Goal: Check status: Check status

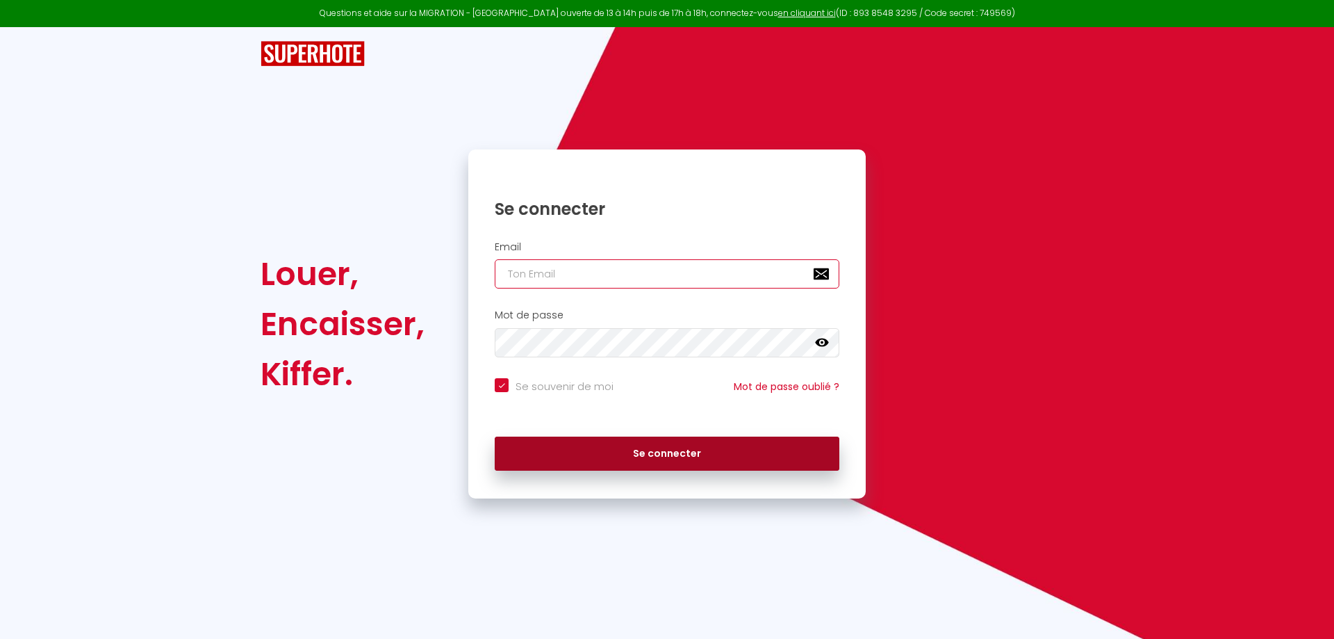
type input "[EMAIL_ADDRESS][DOMAIN_NAME]"
click at [660, 447] on button "Se connecter" at bounding box center [667, 453] width 345 height 35
checkbox input "true"
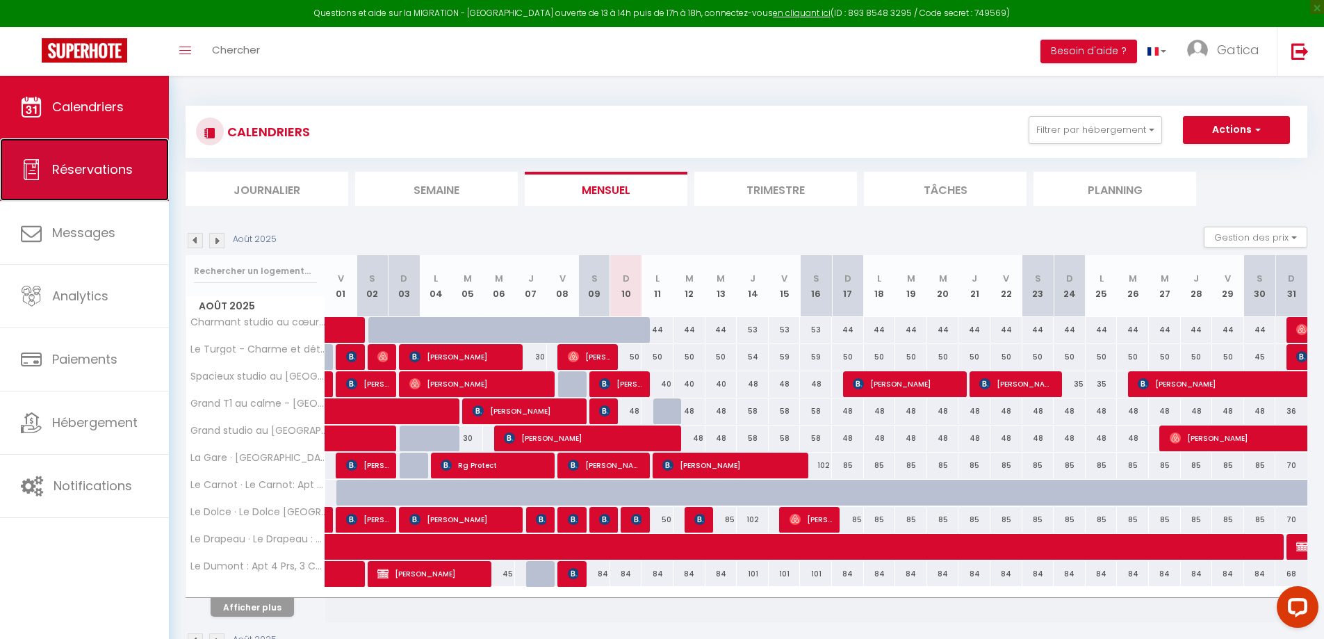
click at [82, 175] on span "Réservations" at bounding box center [92, 169] width 81 height 17
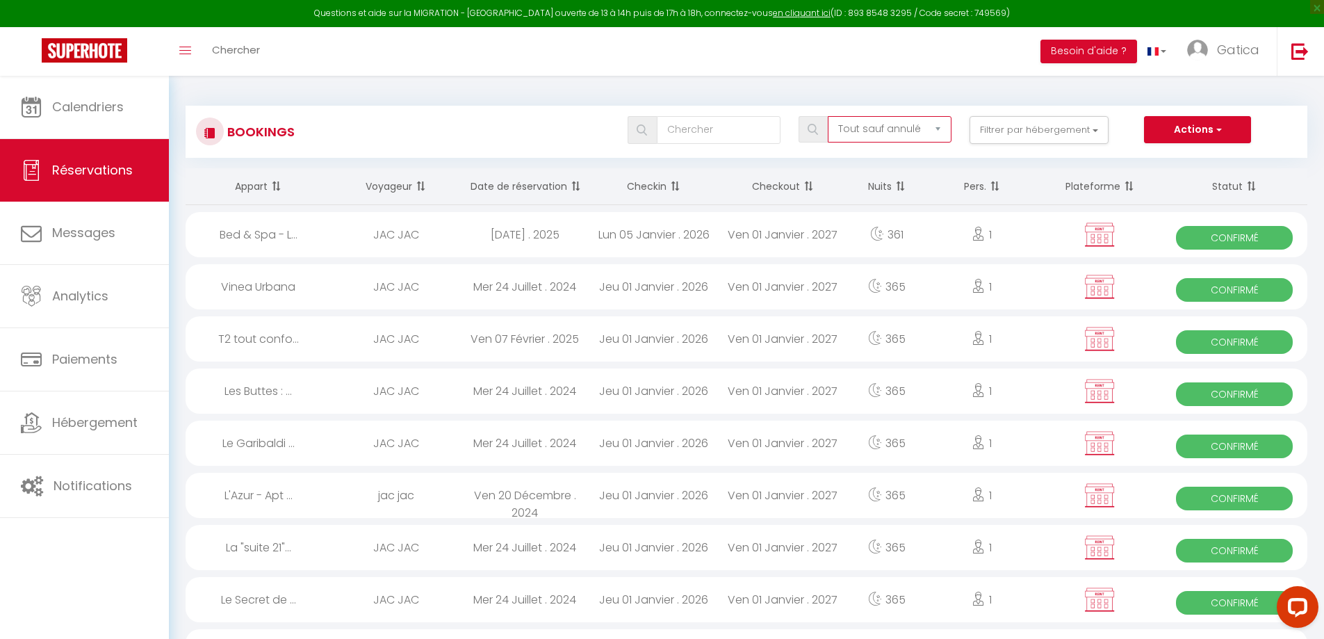
click at [856, 136] on select "Tous les statuts Annulé Confirmé Non Confirmé Tout sauf annulé No Show Request" at bounding box center [890, 129] width 124 height 26
select select "all"
click at [828, 116] on select "Tous les statuts Annulé Confirmé Non Confirmé Tout sauf annulé No Show Request" at bounding box center [890, 129] width 124 height 26
click at [723, 136] on input "text" at bounding box center [719, 130] width 124 height 28
type input "Laila"
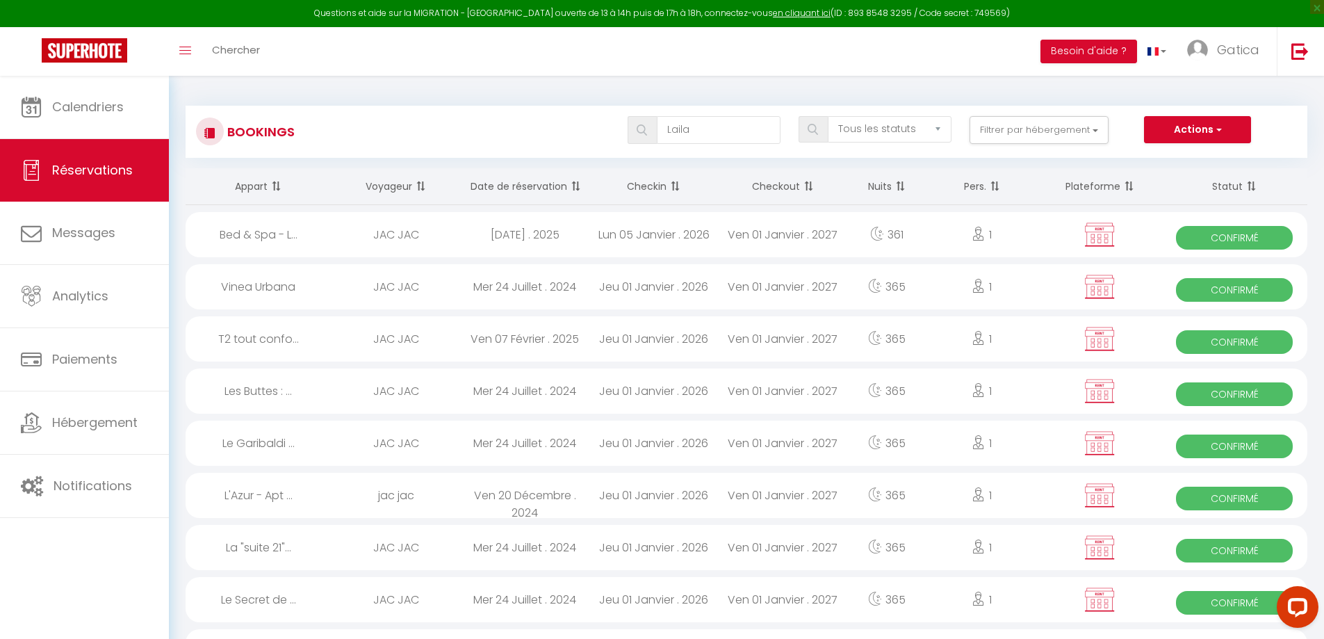
click at [603, 127] on div "Laila Tous les statuts Annulé Confirmé Non Confirmé Tout sauf annulé No Show Re…" at bounding box center [793, 130] width 1026 height 28
